Goal: Task Accomplishment & Management: Manage account settings

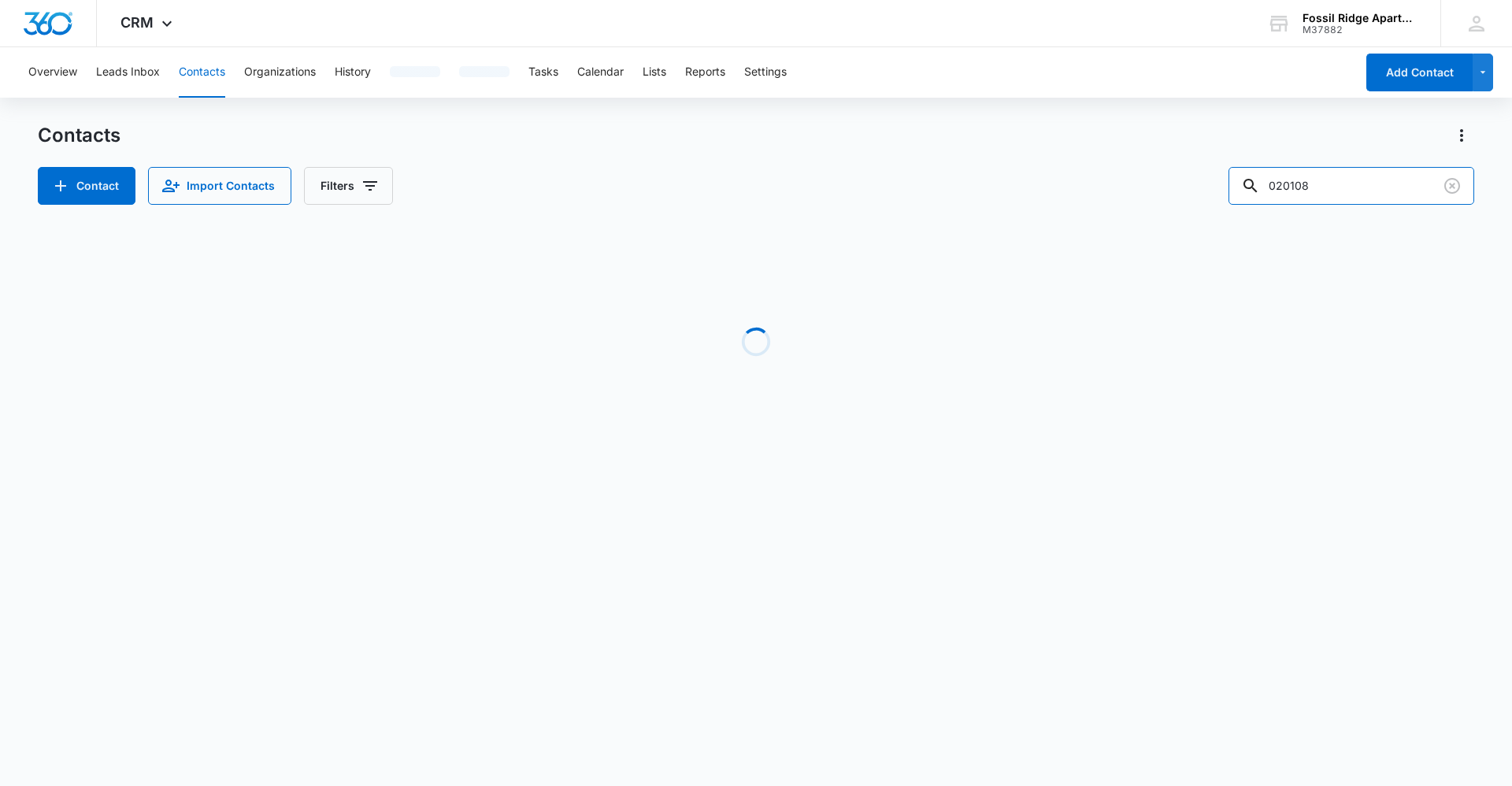
drag, startPoint x: 1335, startPoint y: 178, endPoint x: 1138, endPoint y: 177, distance: 197.0
click at [1138, 177] on div "Contact Import Contacts Filters 020108" at bounding box center [755, 185] width 1436 height 37
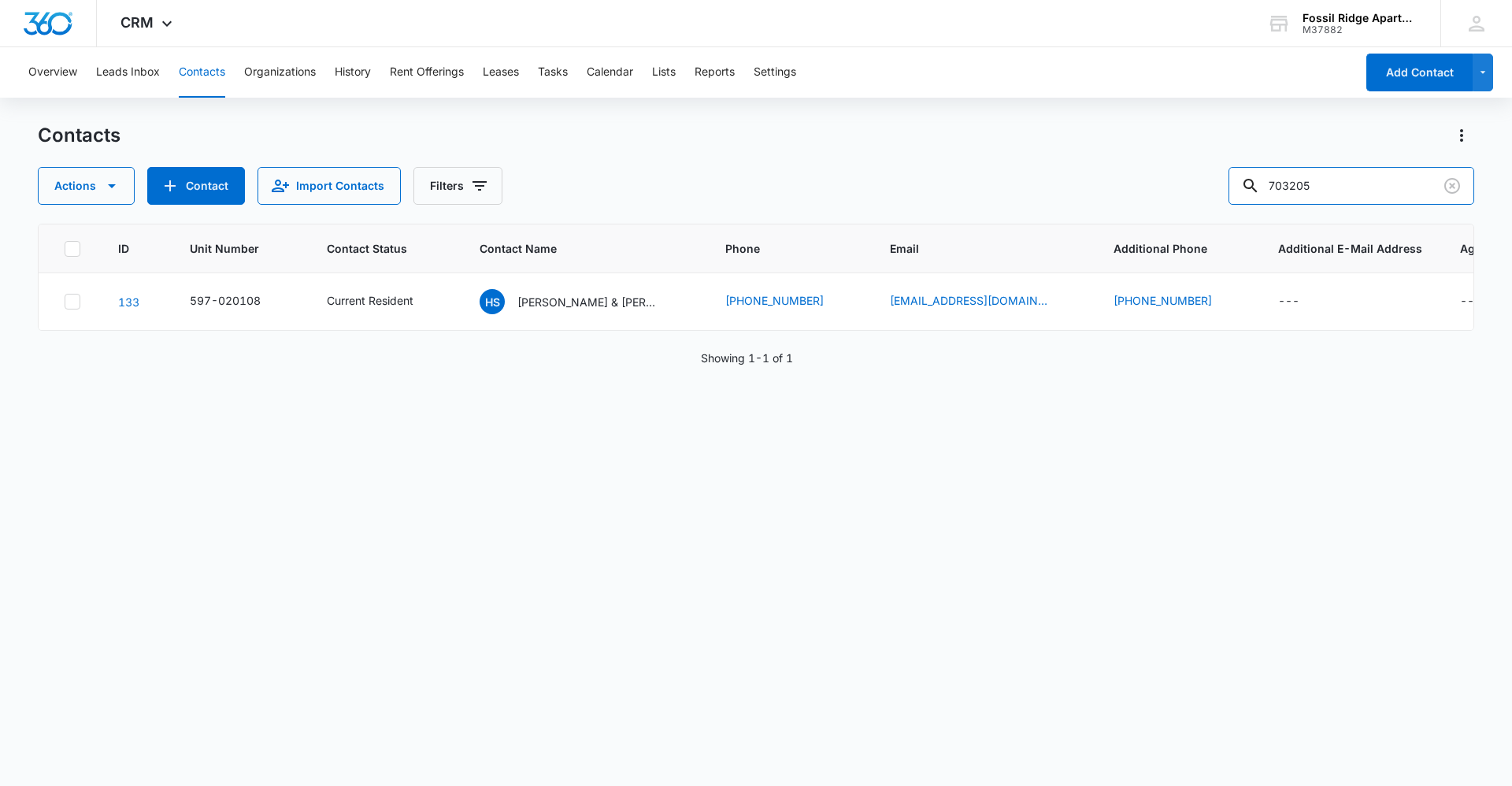
type input "703205"
click at [580, 302] on p "[PERSON_NAME] & [PERSON_NAME]" at bounding box center [588, 302] width 142 height 17
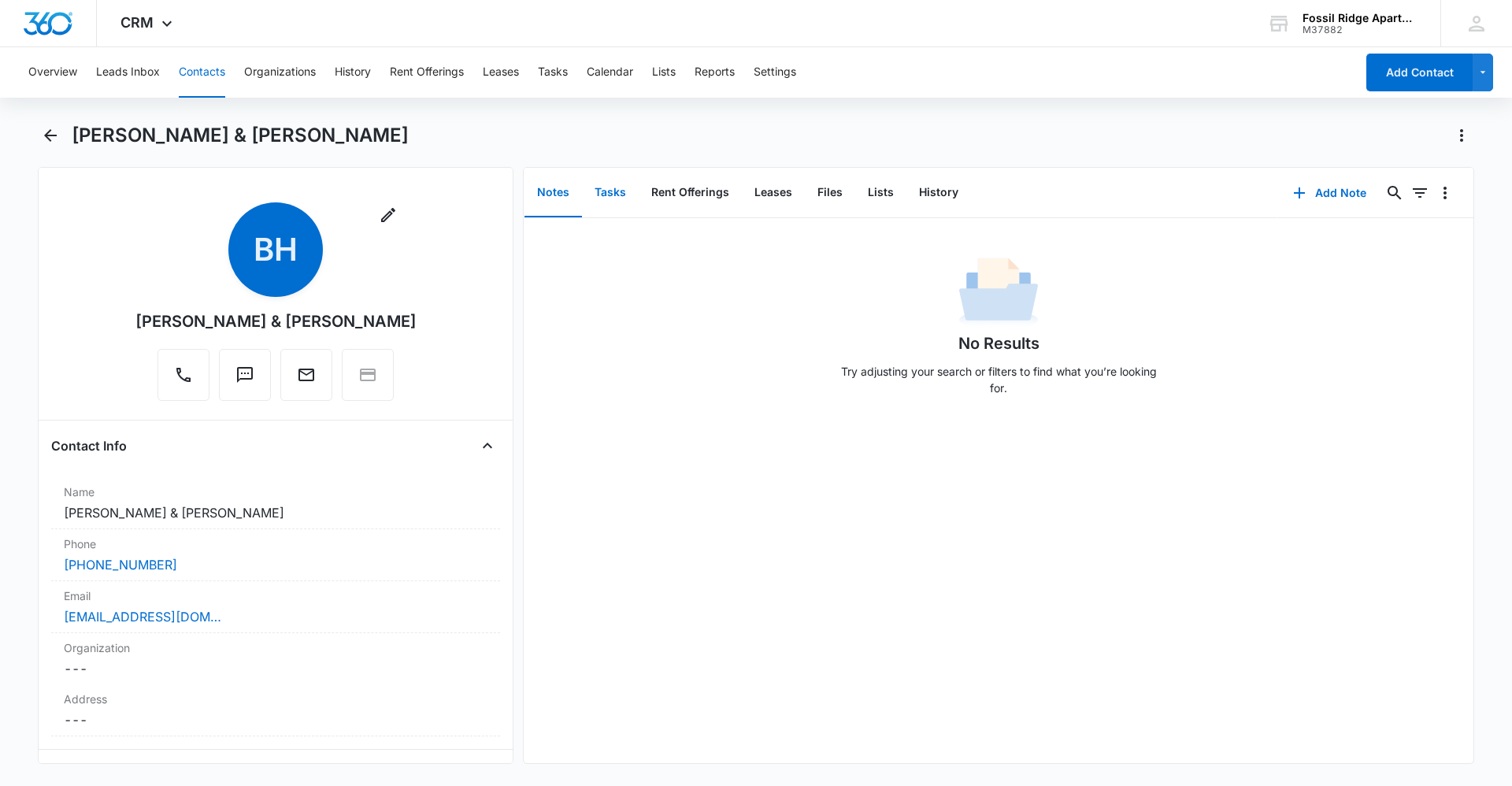
click at [604, 189] on button "Tasks" at bounding box center [610, 193] width 57 height 49
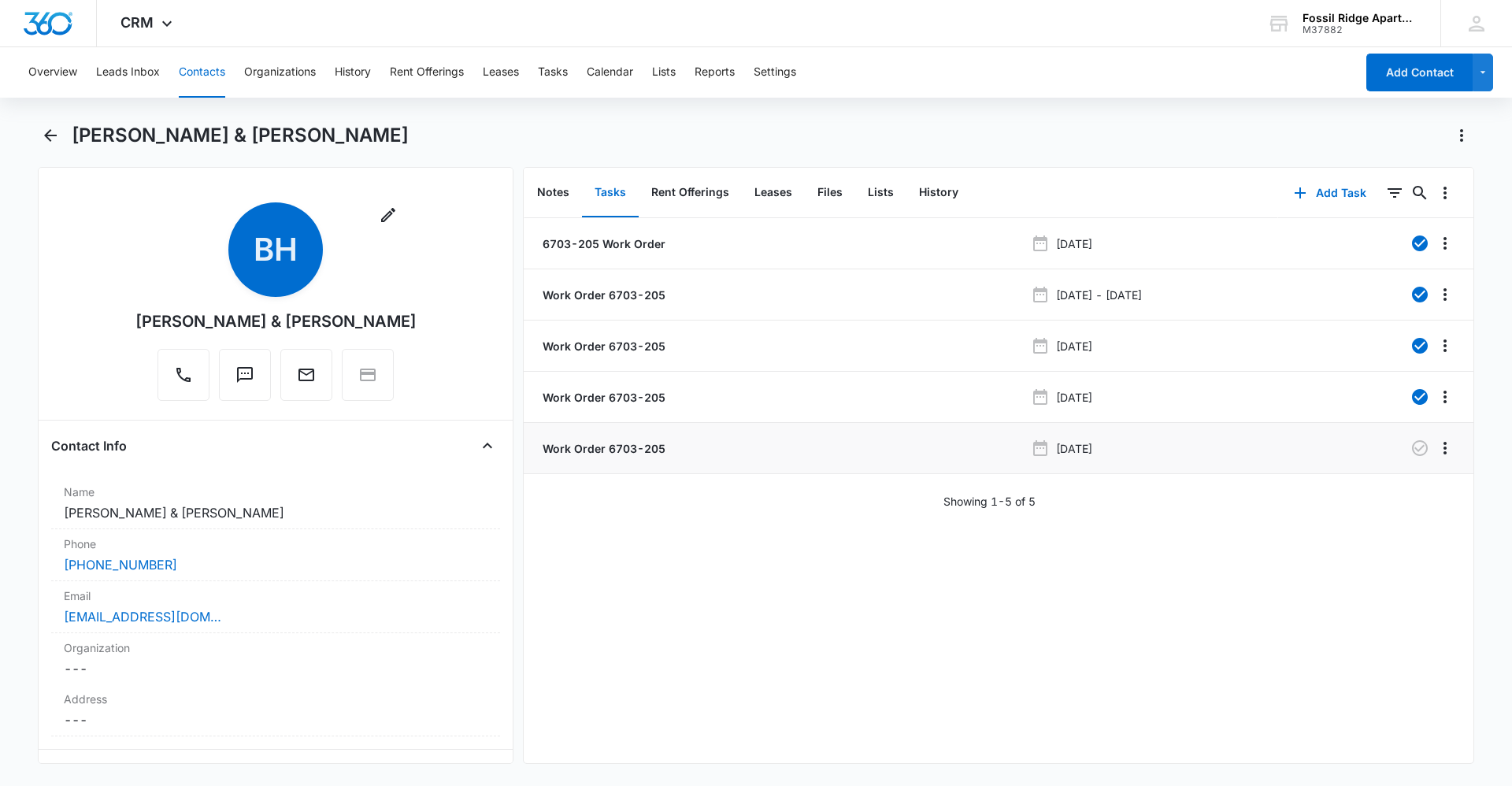
click at [639, 451] on p "Work Order 6703-205" at bounding box center [602, 448] width 126 height 17
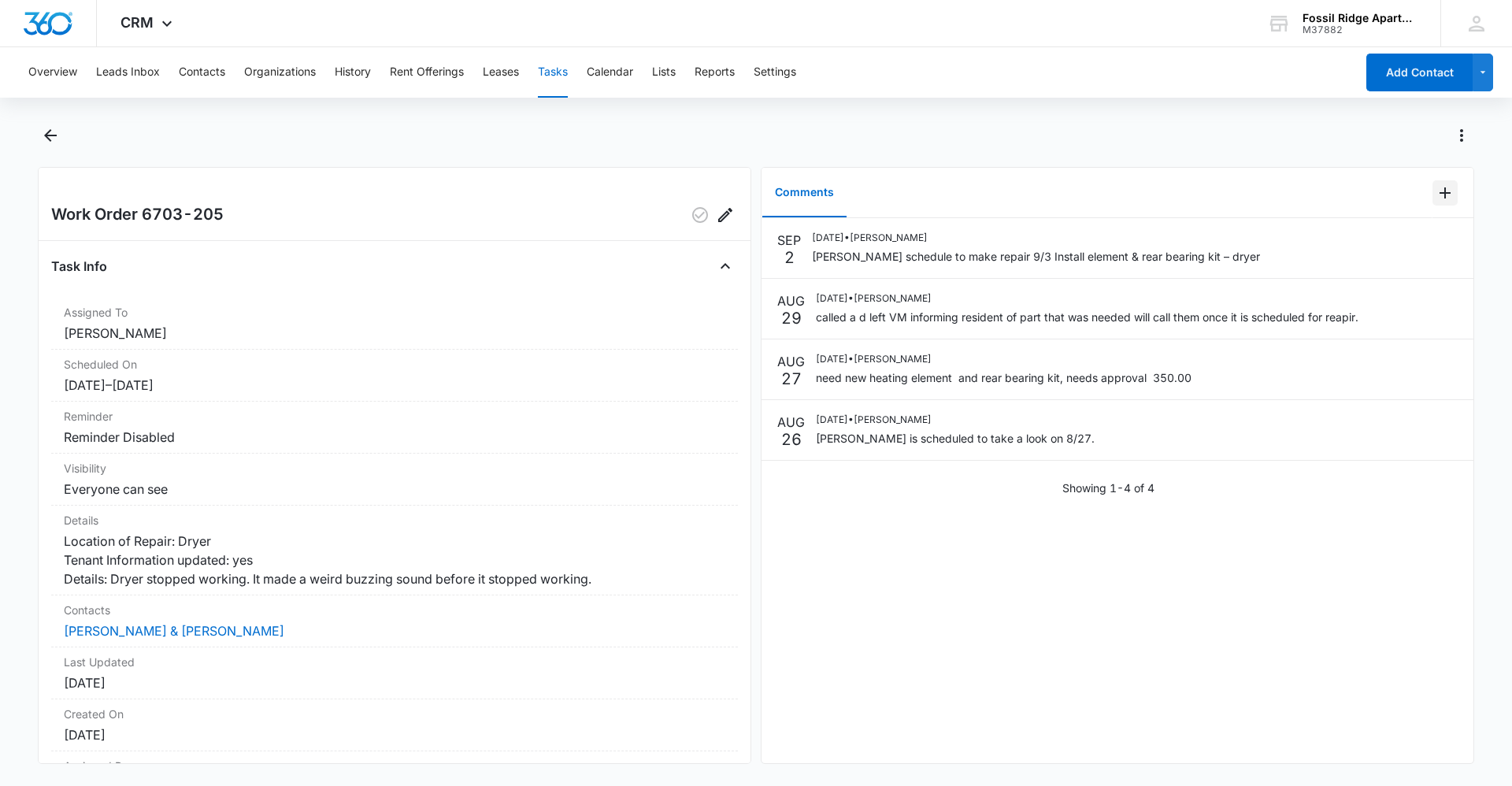
click at [1435, 197] on icon "Add Comment" at bounding box center [1445, 193] width 19 height 19
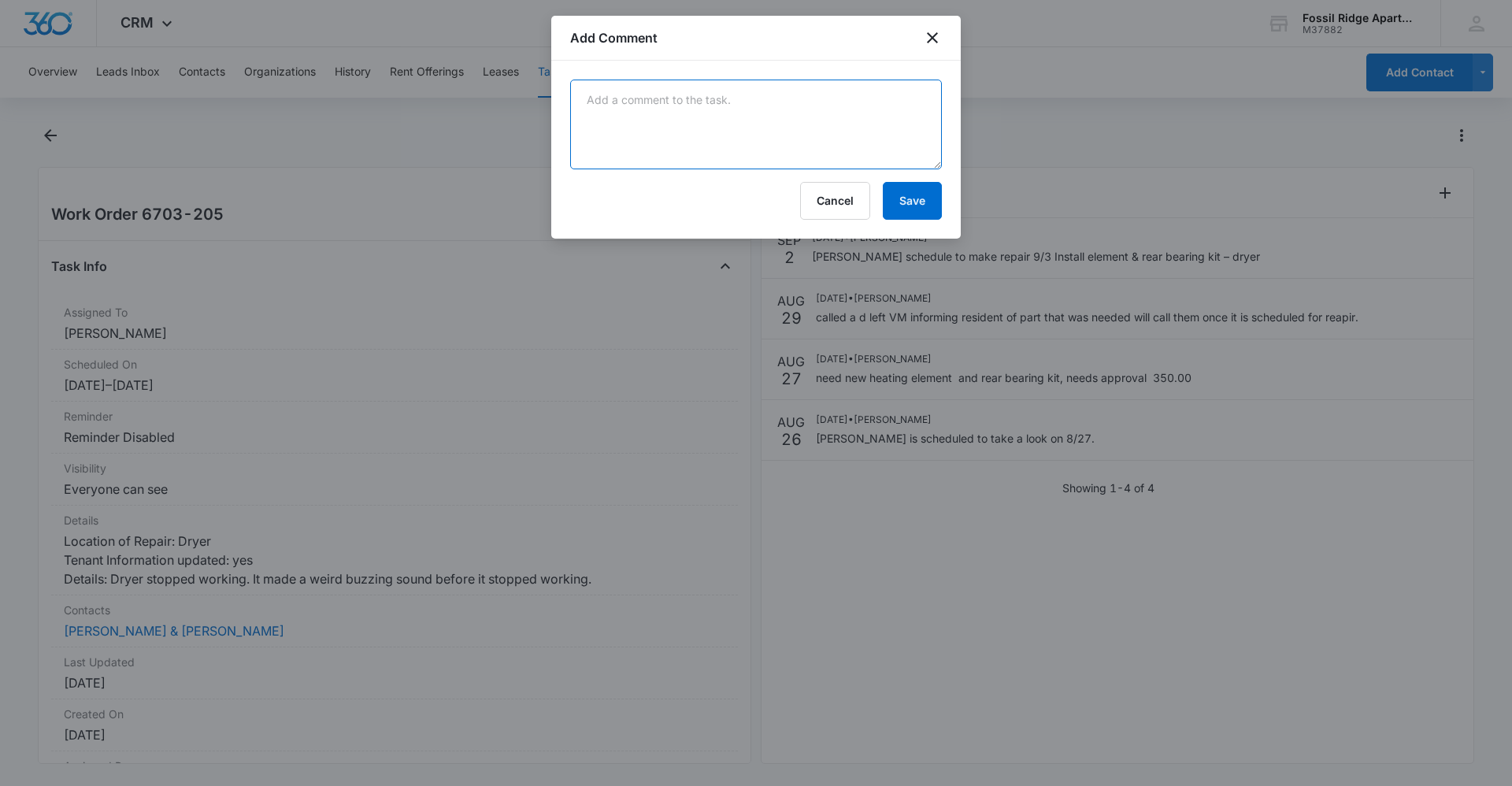
click at [680, 121] on textarea at bounding box center [755, 124] width 371 height 90
click at [721, 118] on textarea "[PERSON_NAME] installed n" at bounding box center [755, 124] width 371 height 90
type textarea "[PERSON_NAME] installed new rear bearing kit"
click at [908, 212] on button "Save" at bounding box center [913, 200] width 59 height 37
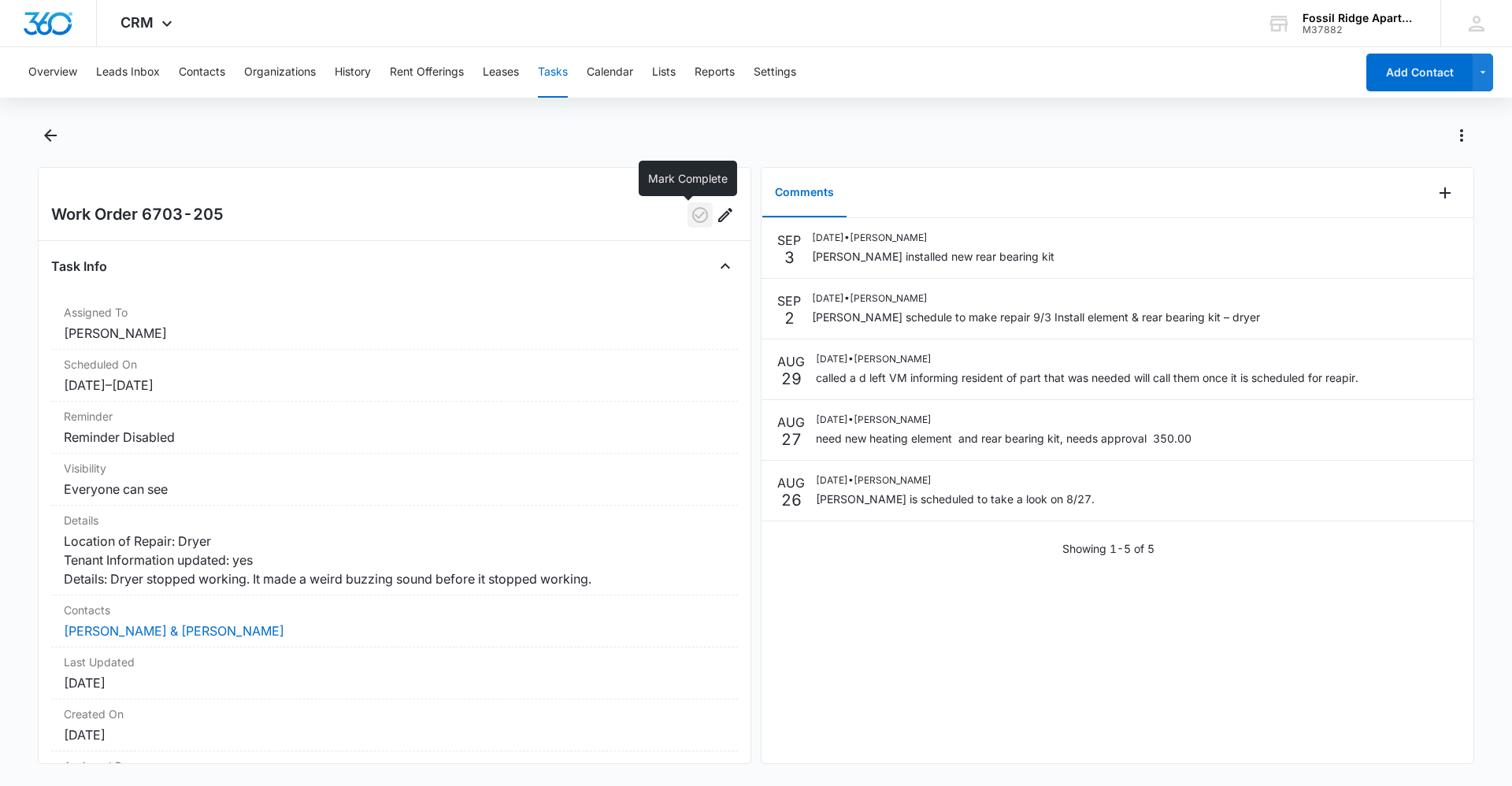
click at [692, 221] on icon "button" at bounding box center [700, 215] width 16 height 16
click at [212, 57] on button "Contacts" at bounding box center [201, 72] width 46 height 50
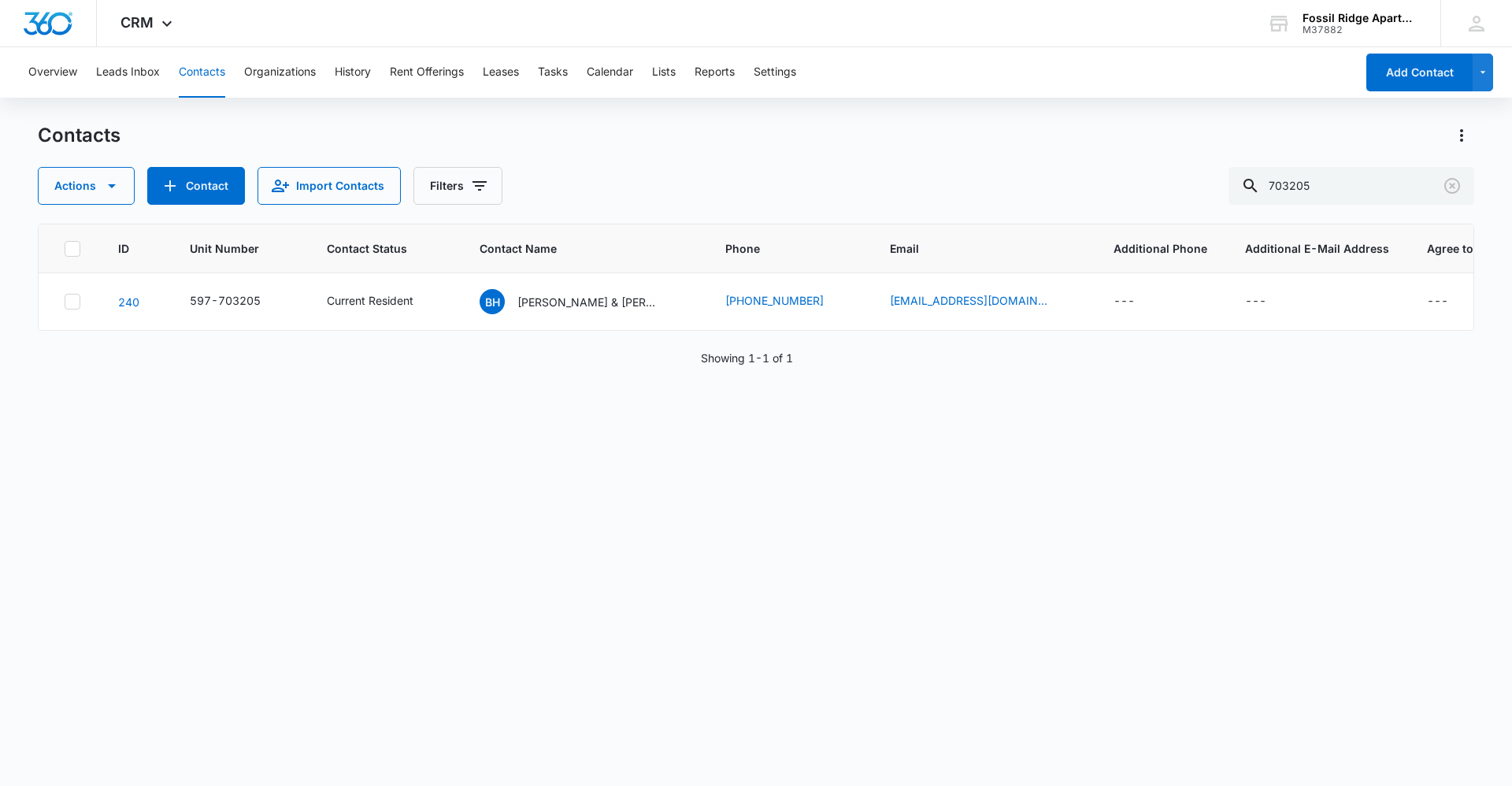
click at [211, 68] on button "Contacts" at bounding box center [201, 72] width 46 height 50
drag, startPoint x: 1278, startPoint y: 188, endPoint x: 933, endPoint y: 201, distance: 345.2
click at [933, 201] on div "Actions Contact Import Contacts Filters 703205" at bounding box center [755, 185] width 1436 height 37
type input "887207"
click at [594, 304] on p "[PERSON_NAME] & [PERSON_NAME]" at bounding box center [588, 302] width 142 height 17
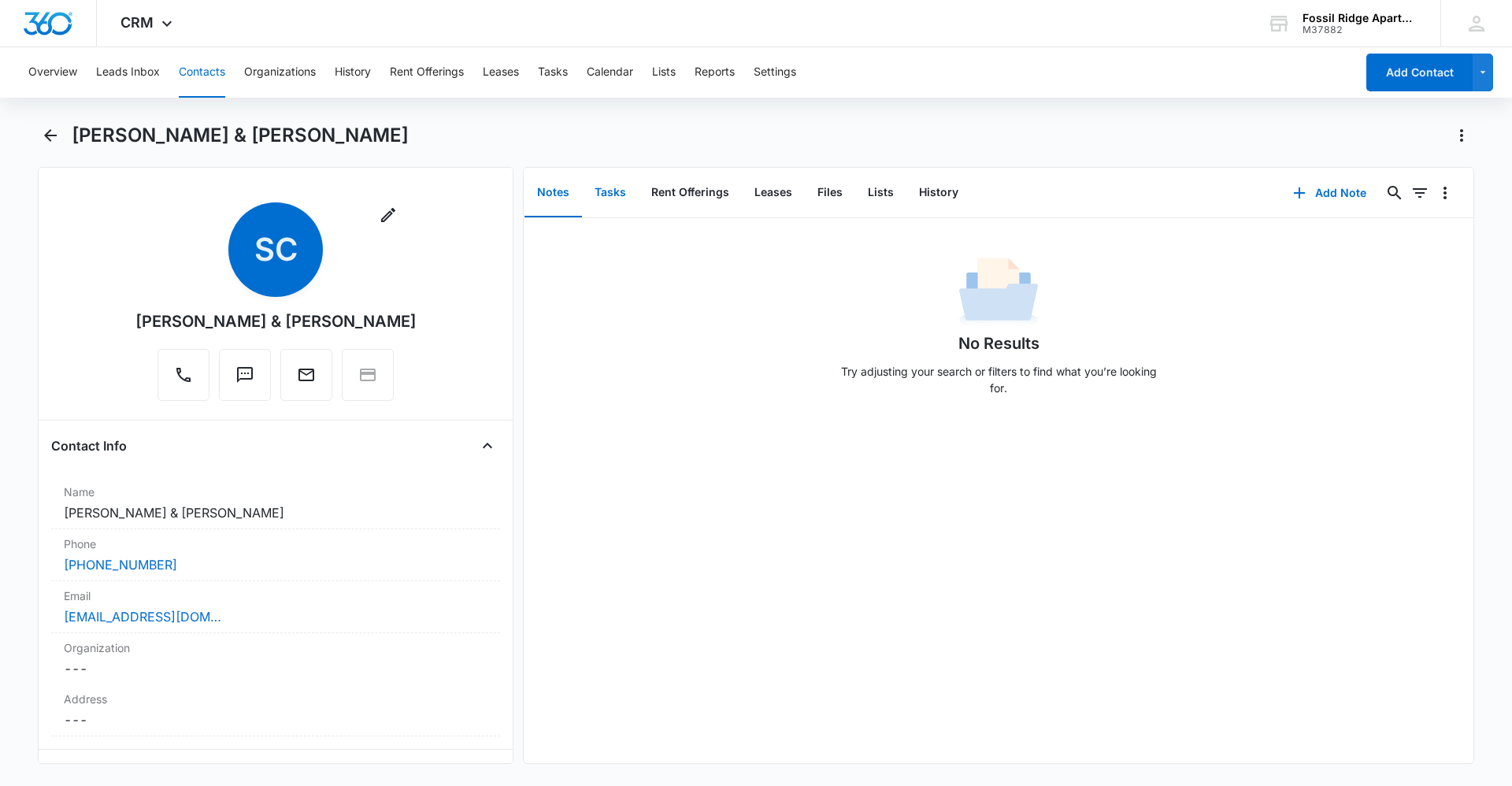
click at [603, 188] on button "Tasks" at bounding box center [610, 193] width 57 height 49
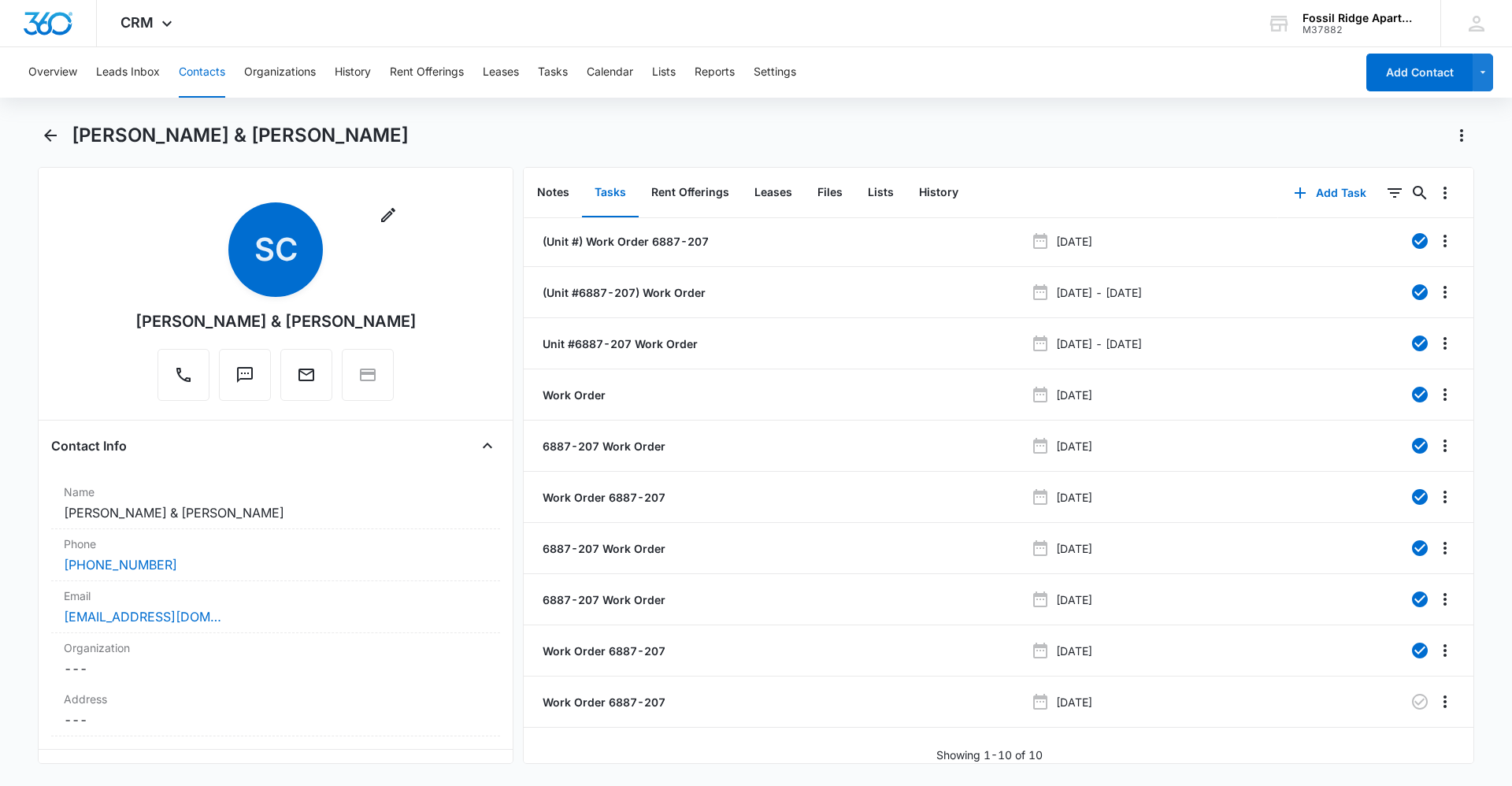
scroll to position [14, 0]
click at [635, 695] on p "Work Order 6887-207" at bounding box center [602, 702] width 126 height 17
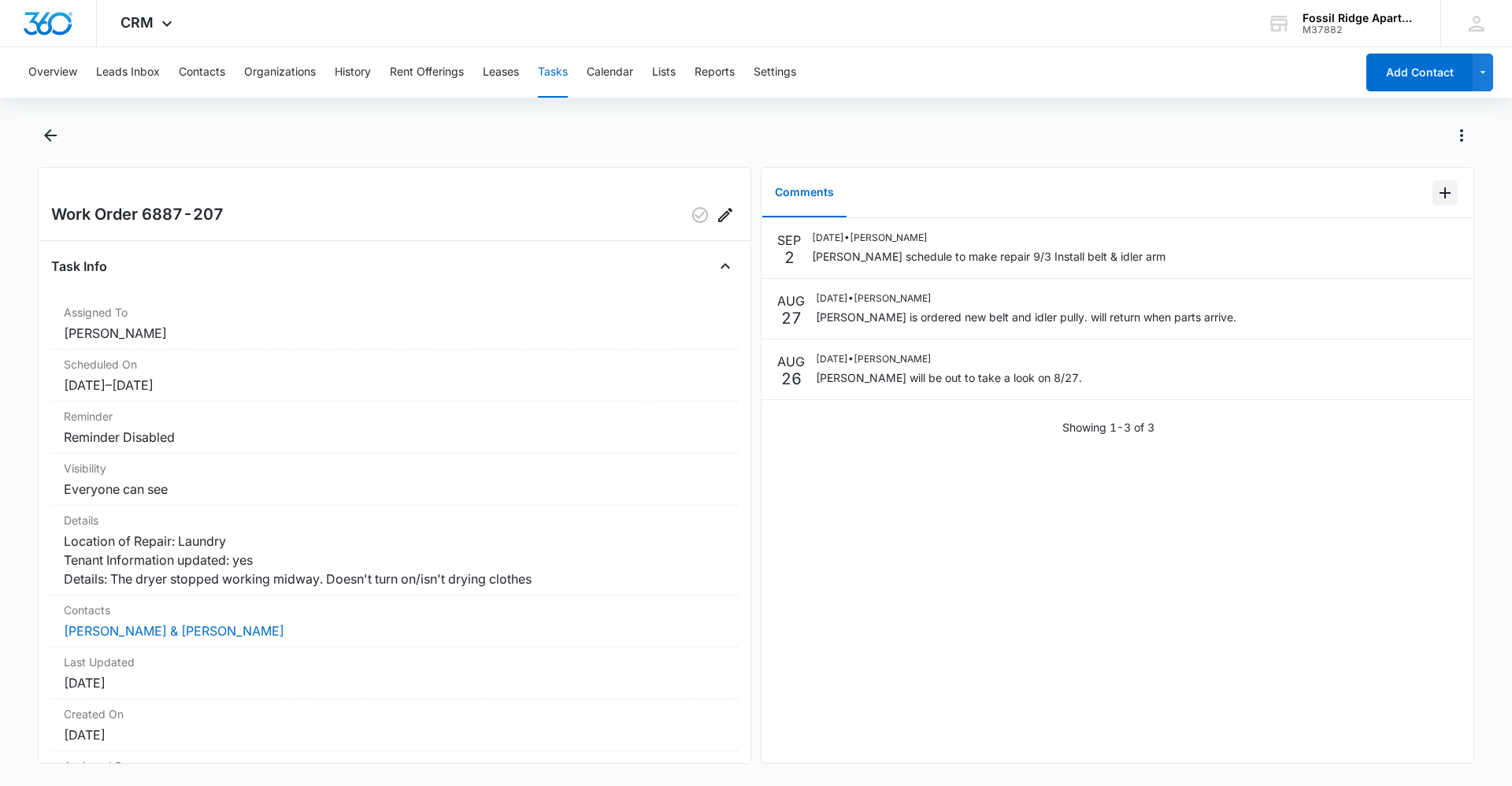
click at [1435, 195] on icon "Add Comment" at bounding box center [1445, 193] width 19 height 19
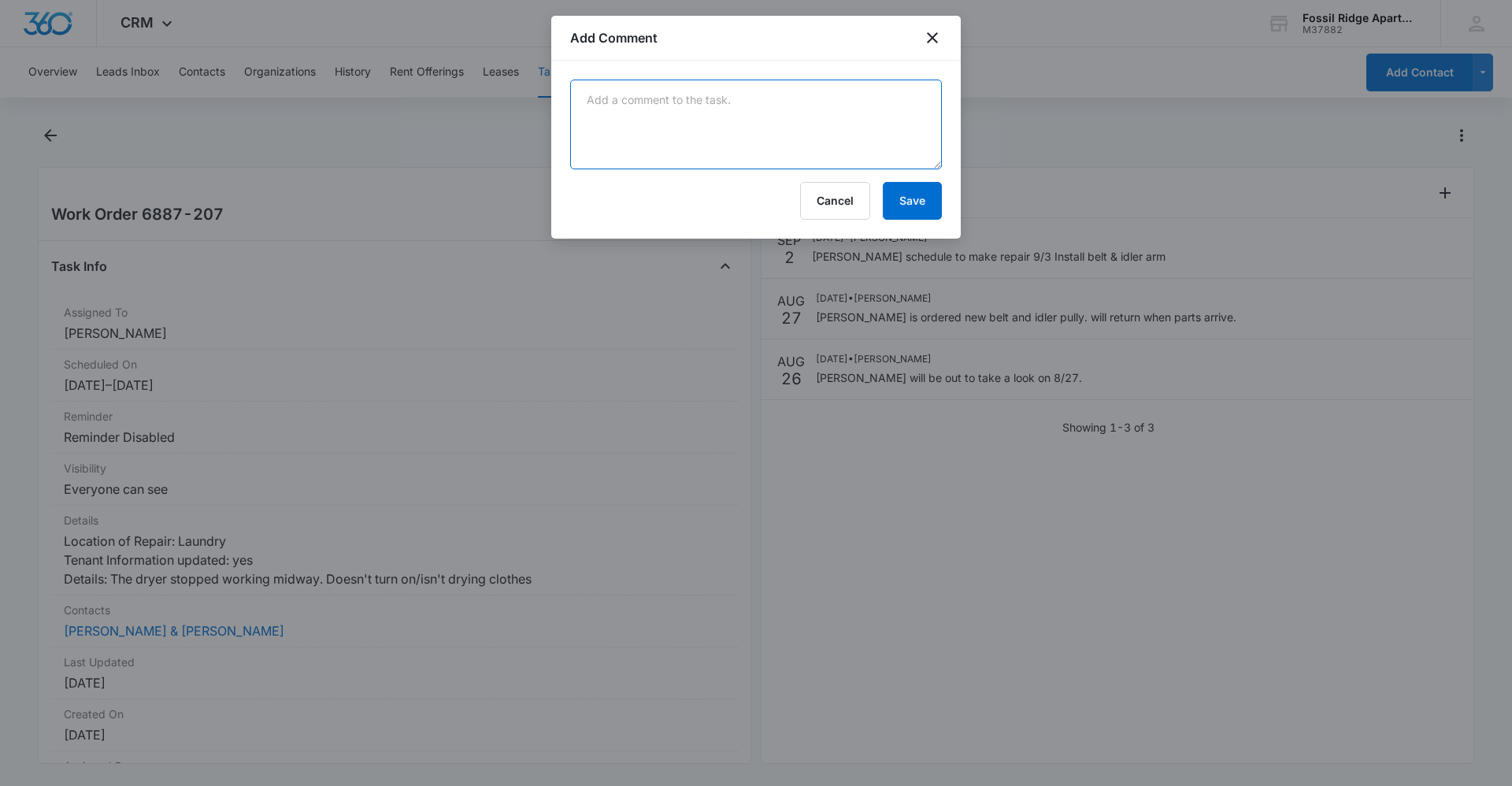
click at [758, 125] on textarea at bounding box center [755, 124] width 371 height 90
click at [846, 113] on textarea "[PERSON_NAME] came out to install belt and idler arm." at bounding box center [755, 124] width 371 height 90
type textarea "[PERSON_NAME] came out to install belt and idler arm."
click at [918, 200] on button "Save" at bounding box center [913, 200] width 59 height 37
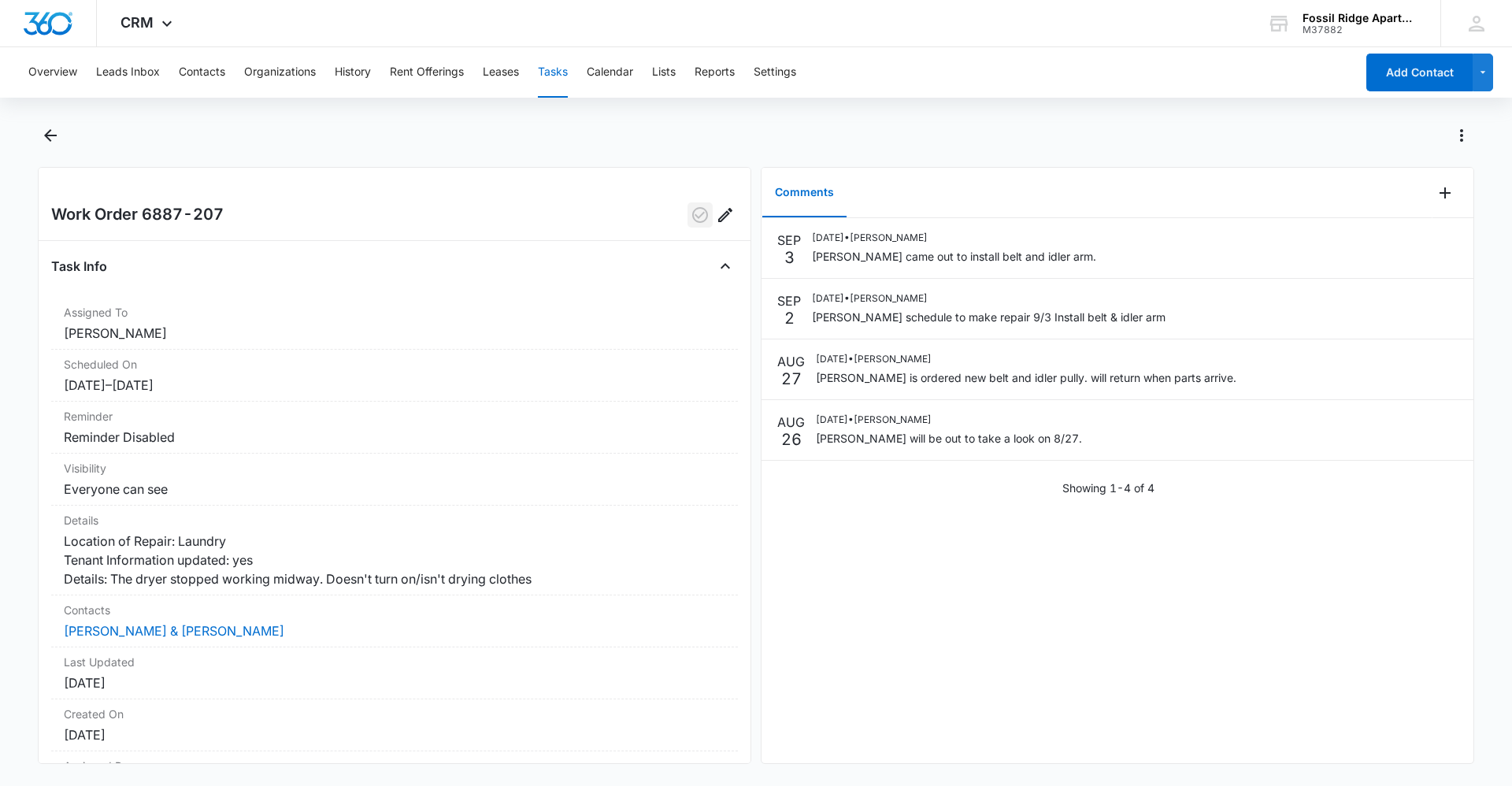
click at [691, 219] on icon "button" at bounding box center [700, 215] width 19 height 19
click at [213, 76] on button "Contacts" at bounding box center [201, 72] width 46 height 50
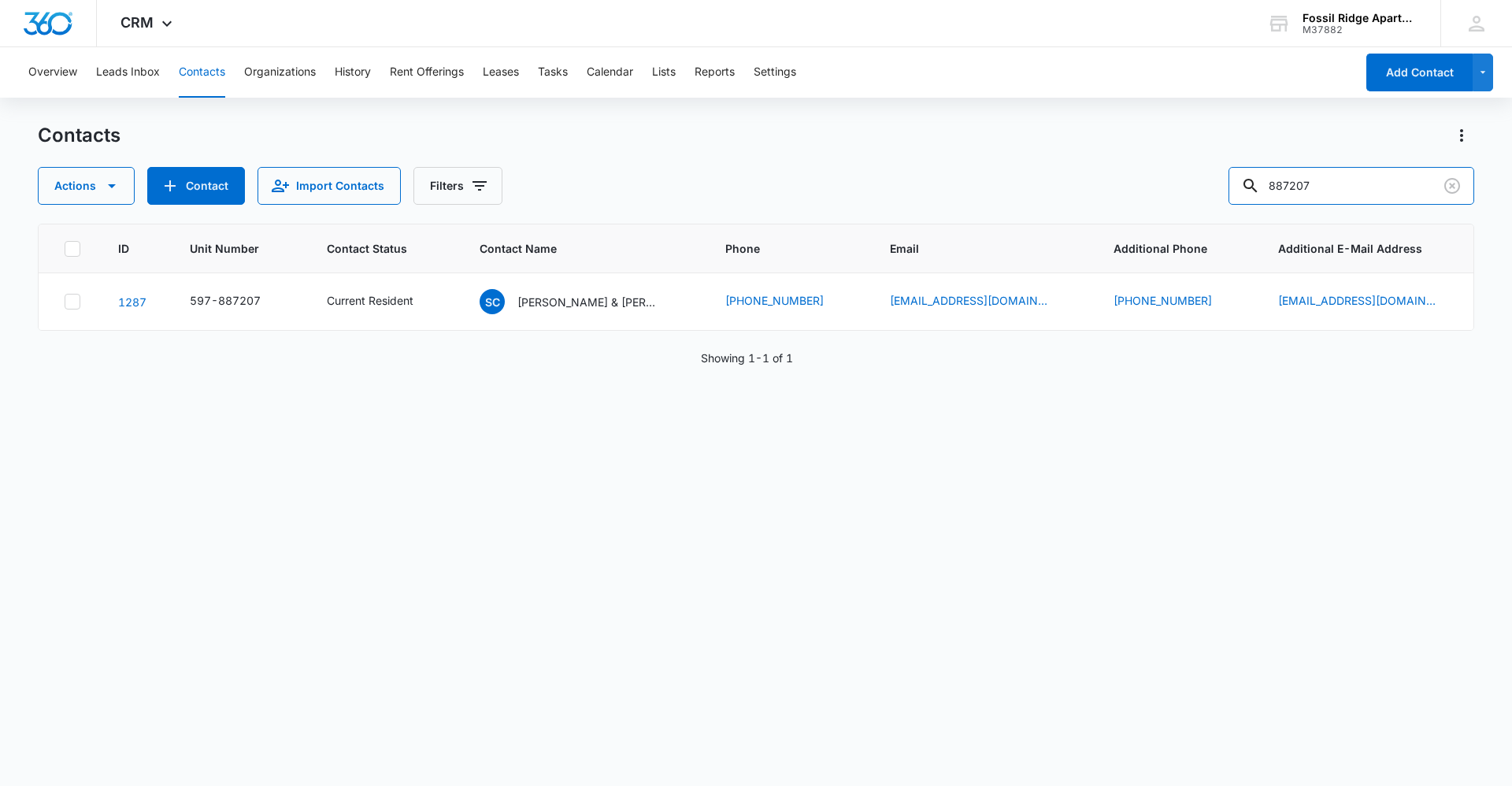
drag, startPoint x: 1334, startPoint y: 186, endPoint x: 1115, endPoint y: 174, distance: 219.3
click at [1115, 174] on div "Actions Contact Import Contacts Filters 887207" at bounding box center [755, 185] width 1436 height 37
type input "820105"
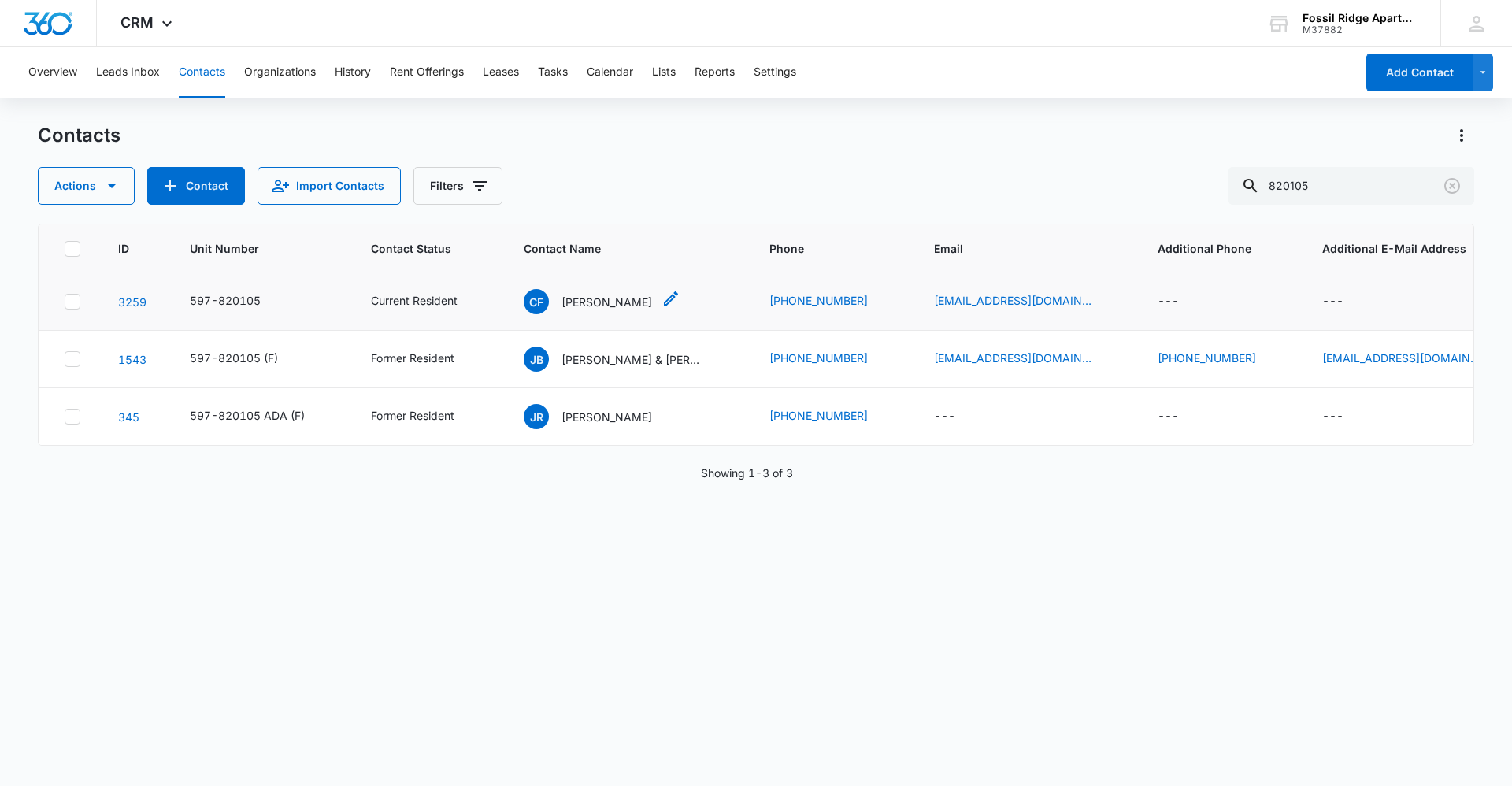
click at [595, 301] on p "[PERSON_NAME]" at bounding box center [606, 302] width 90 height 17
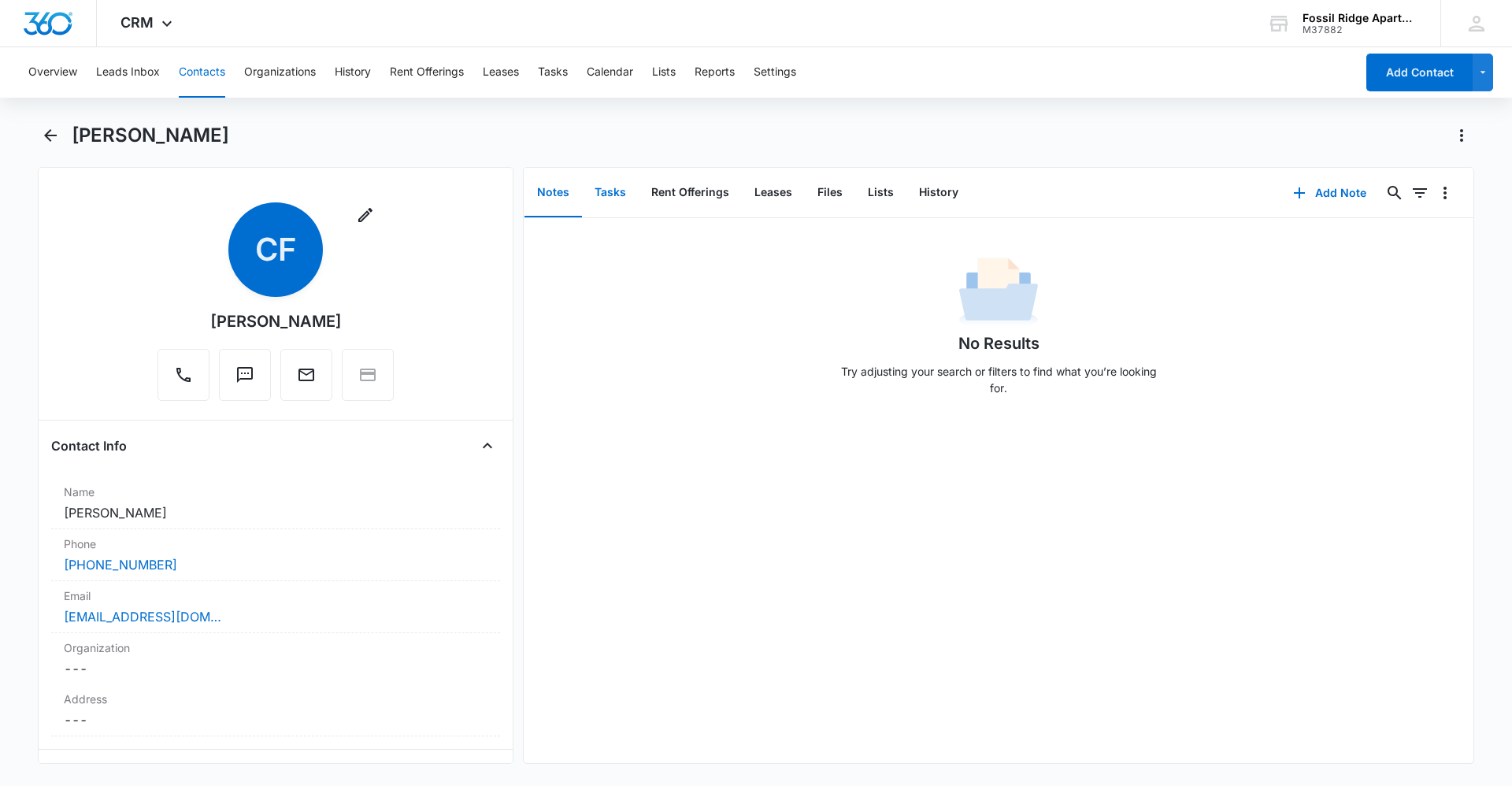
click at [607, 198] on button "Tasks" at bounding box center [610, 193] width 57 height 49
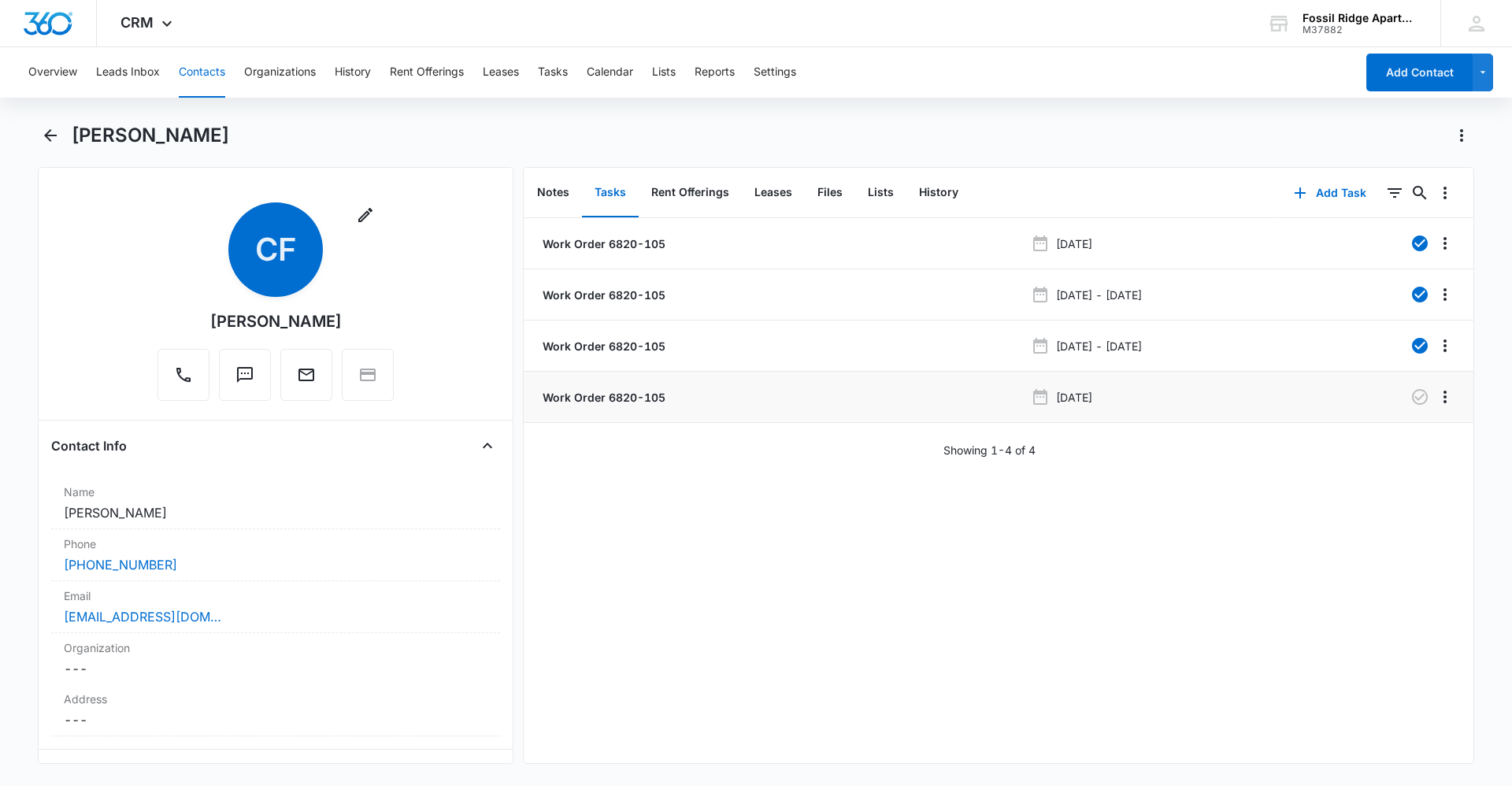
click at [627, 397] on p "Work Order 6820-105" at bounding box center [602, 397] width 126 height 17
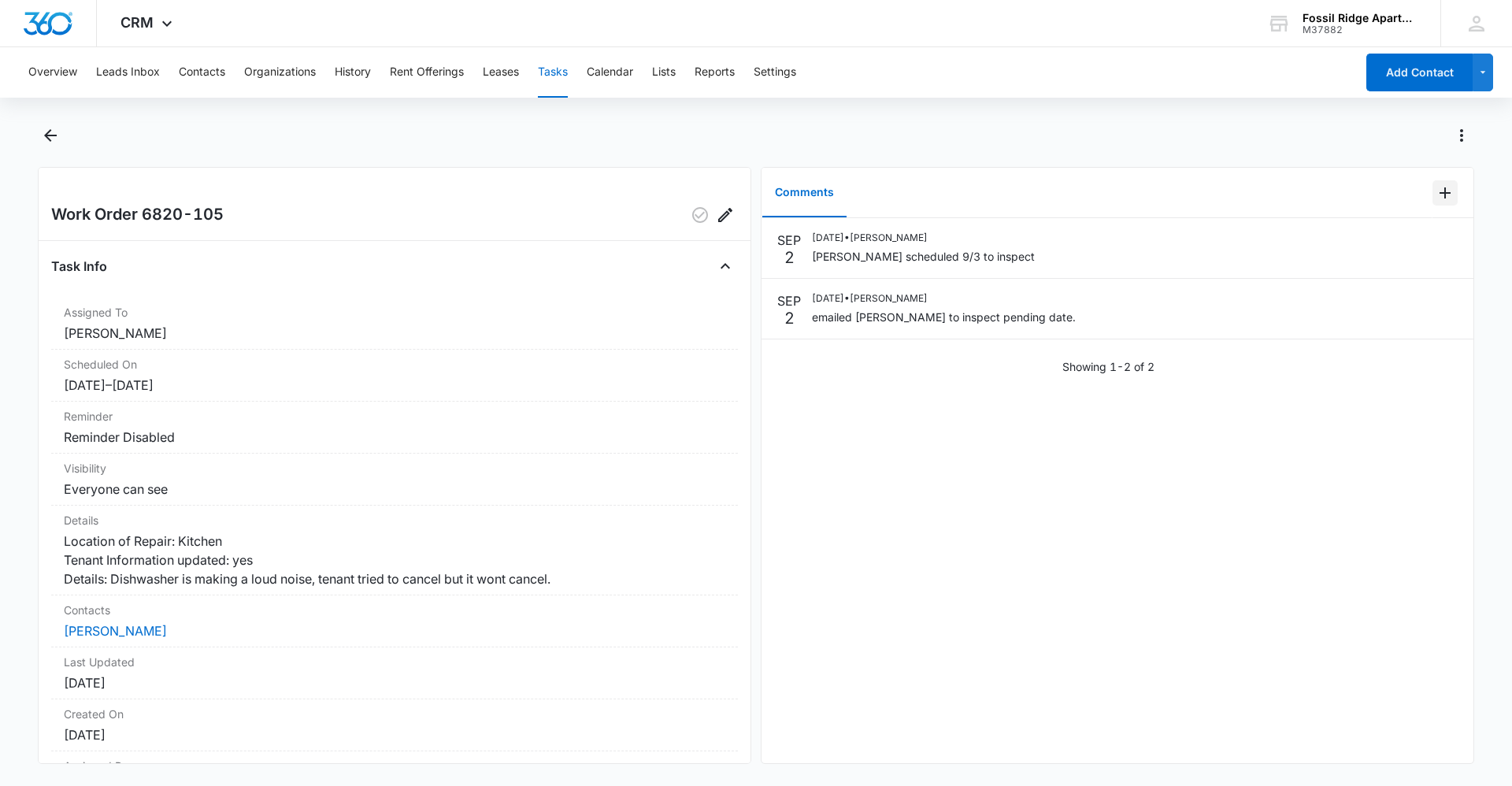
click at [1435, 198] on icon "Add Comment" at bounding box center [1445, 193] width 19 height 19
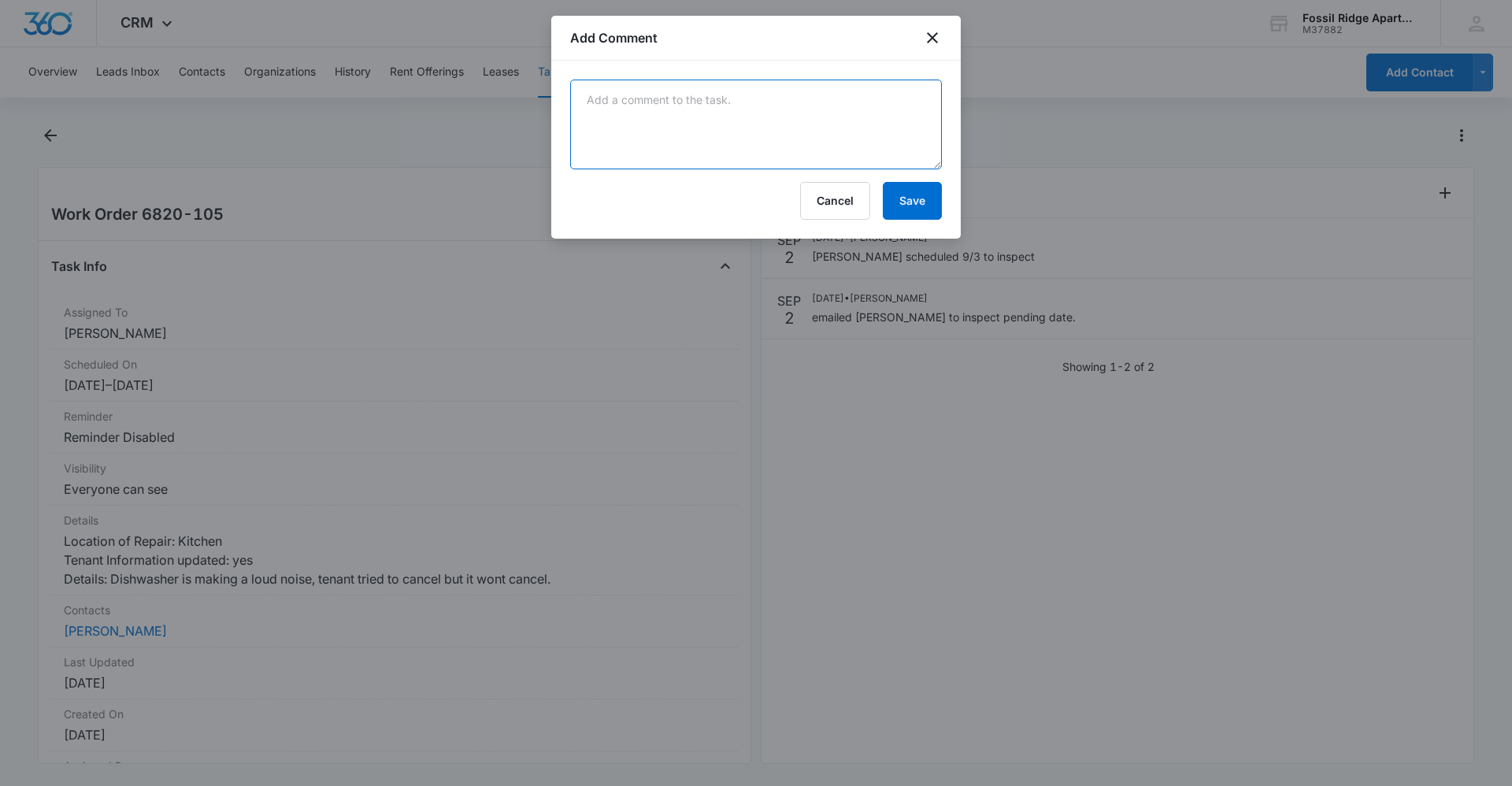
click at [642, 98] on textarea at bounding box center [755, 124] width 371 height 90
type textarea "r"
type textarea "[PERSON_NAME] cleared code. Ran dishwasher he did let the tenant know that if t…"
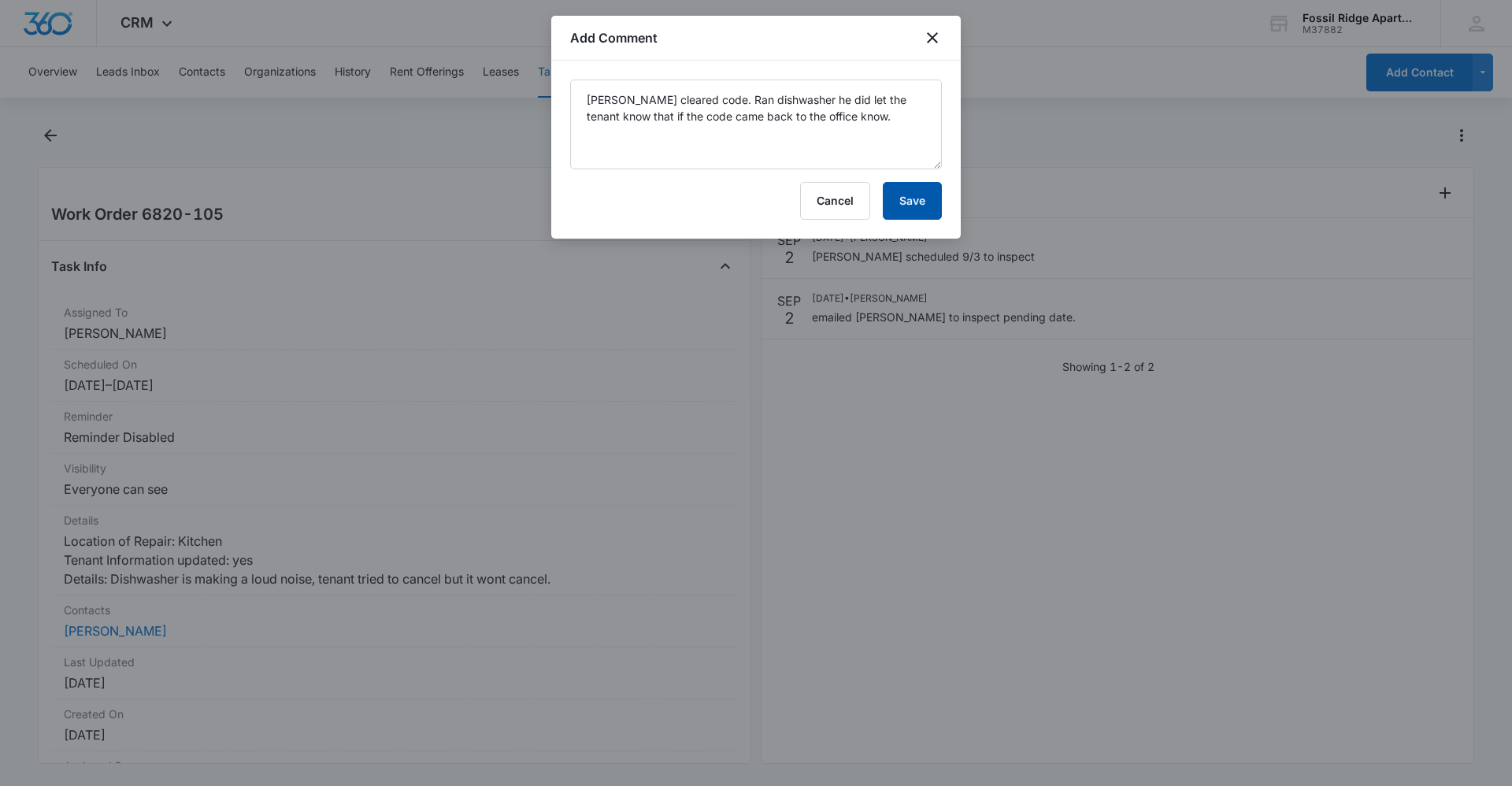
click at [929, 207] on button "Save" at bounding box center [913, 200] width 59 height 37
